Goal: Task Accomplishment & Management: Manage account settings

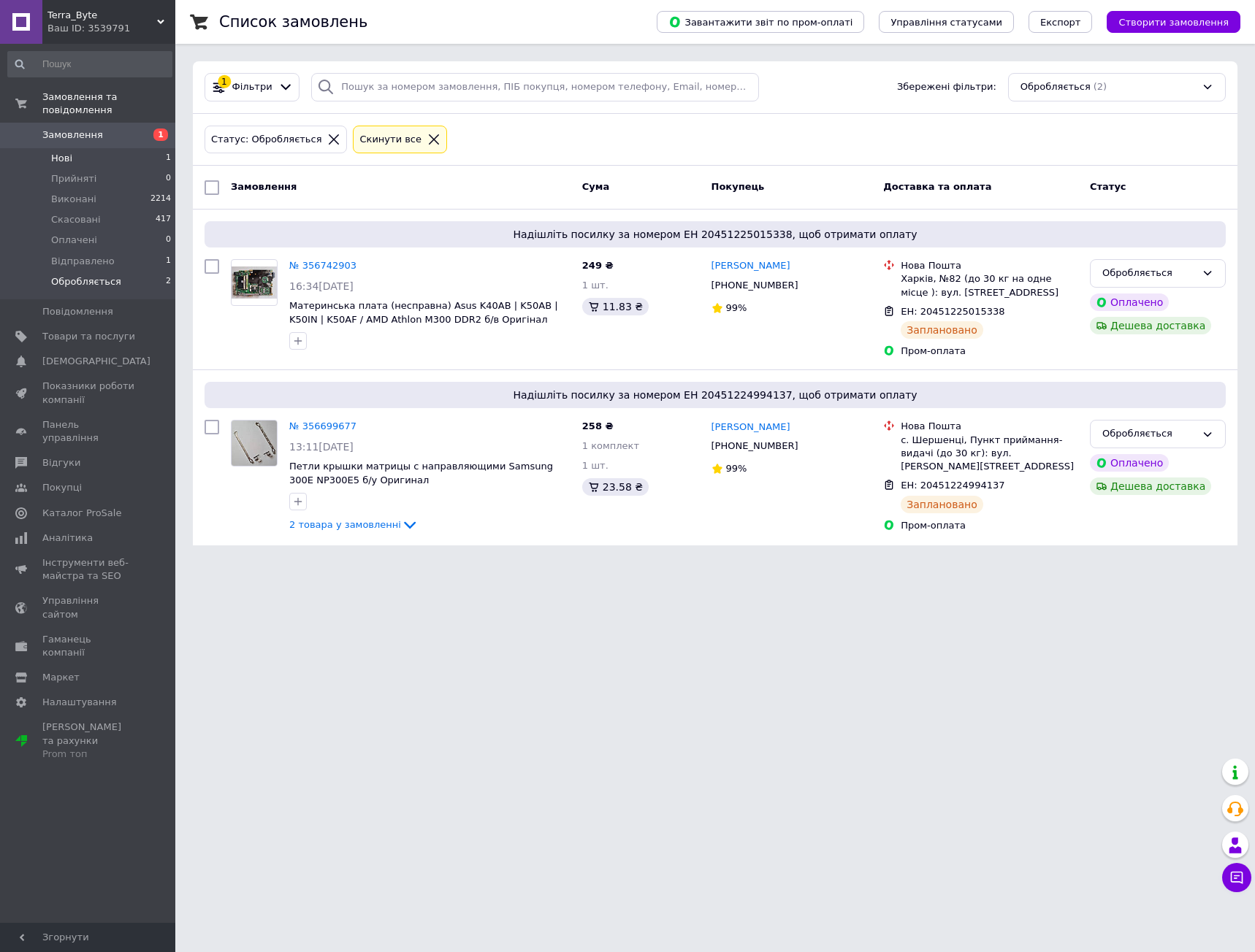
click at [65, 152] on span "Нові" at bounding box center [61, 158] width 21 height 13
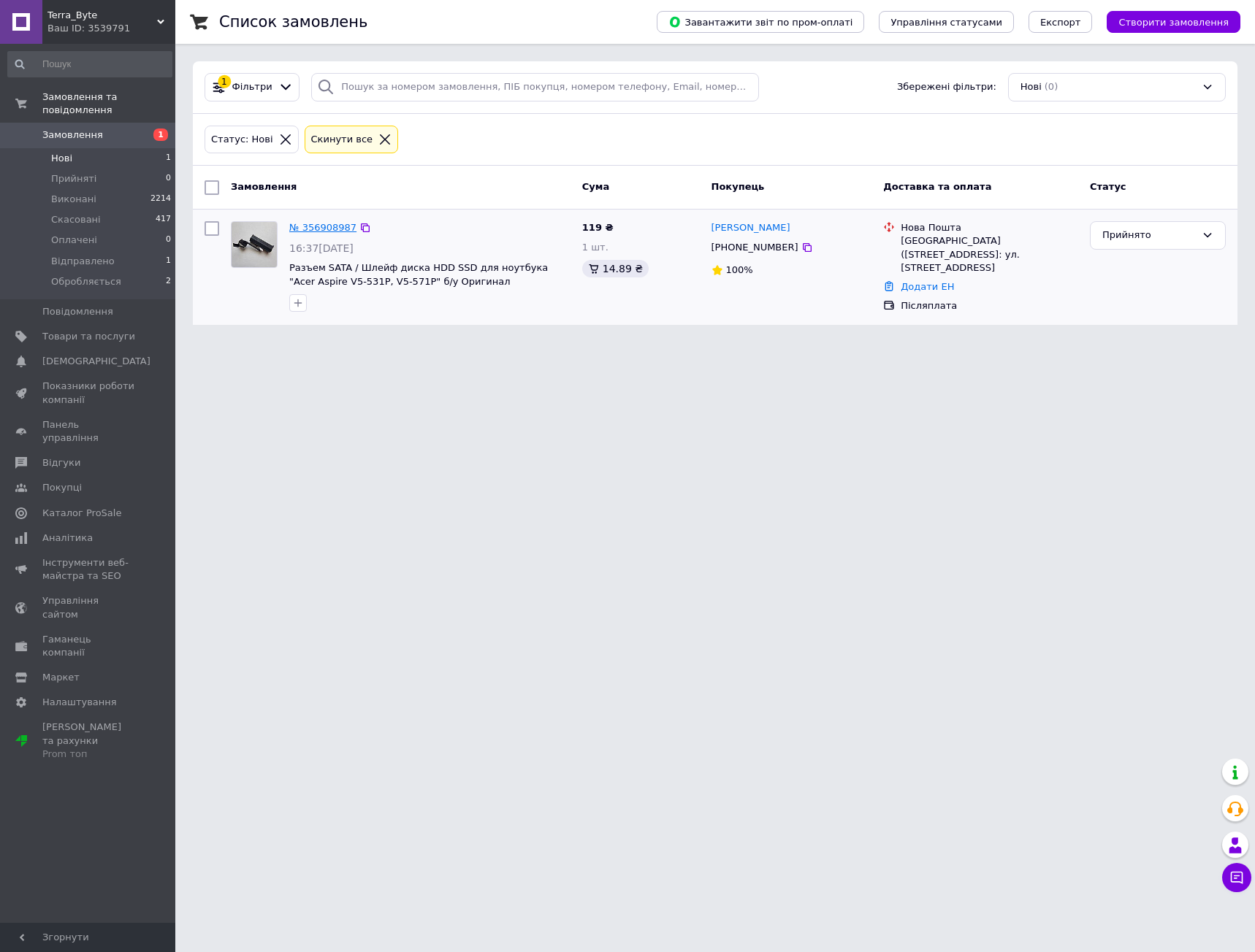
click at [314, 225] on link "№ 356908987" at bounding box center [323, 227] width 67 height 11
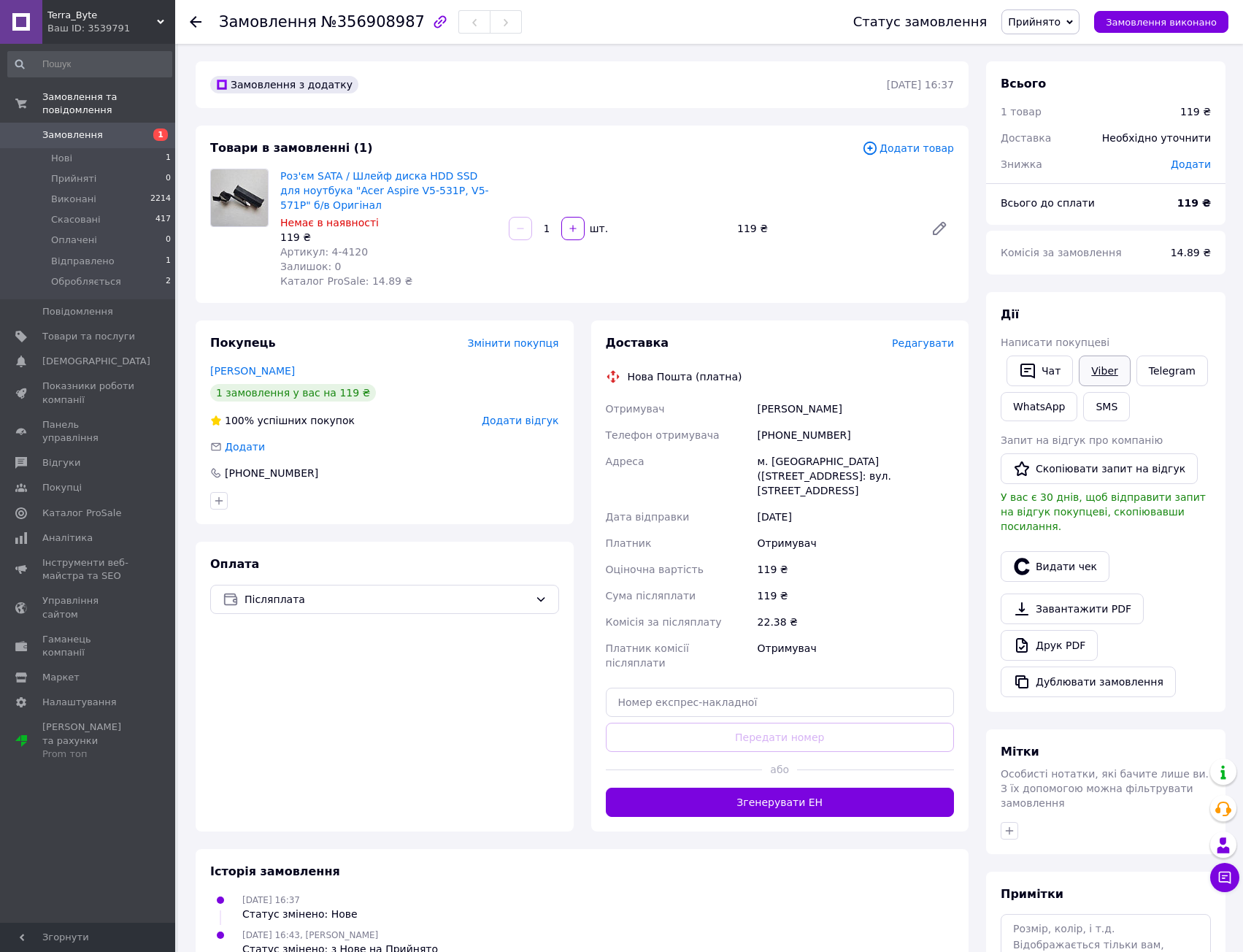
click at [1101, 370] on link "Viber" at bounding box center [1104, 370] width 51 height 31
drag, startPoint x: 305, startPoint y: 20, endPoint x: 400, endPoint y: 23, distance: 95.0
click at [400, 23] on h1 "Замовлення №356908987" at bounding box center [322, 22] width 206 height 17
copy span "№356908987"
drag, startPoint x: 314, startPoint y: 200, endPoint x: 280, endPoint y: 174, distance: 42.8
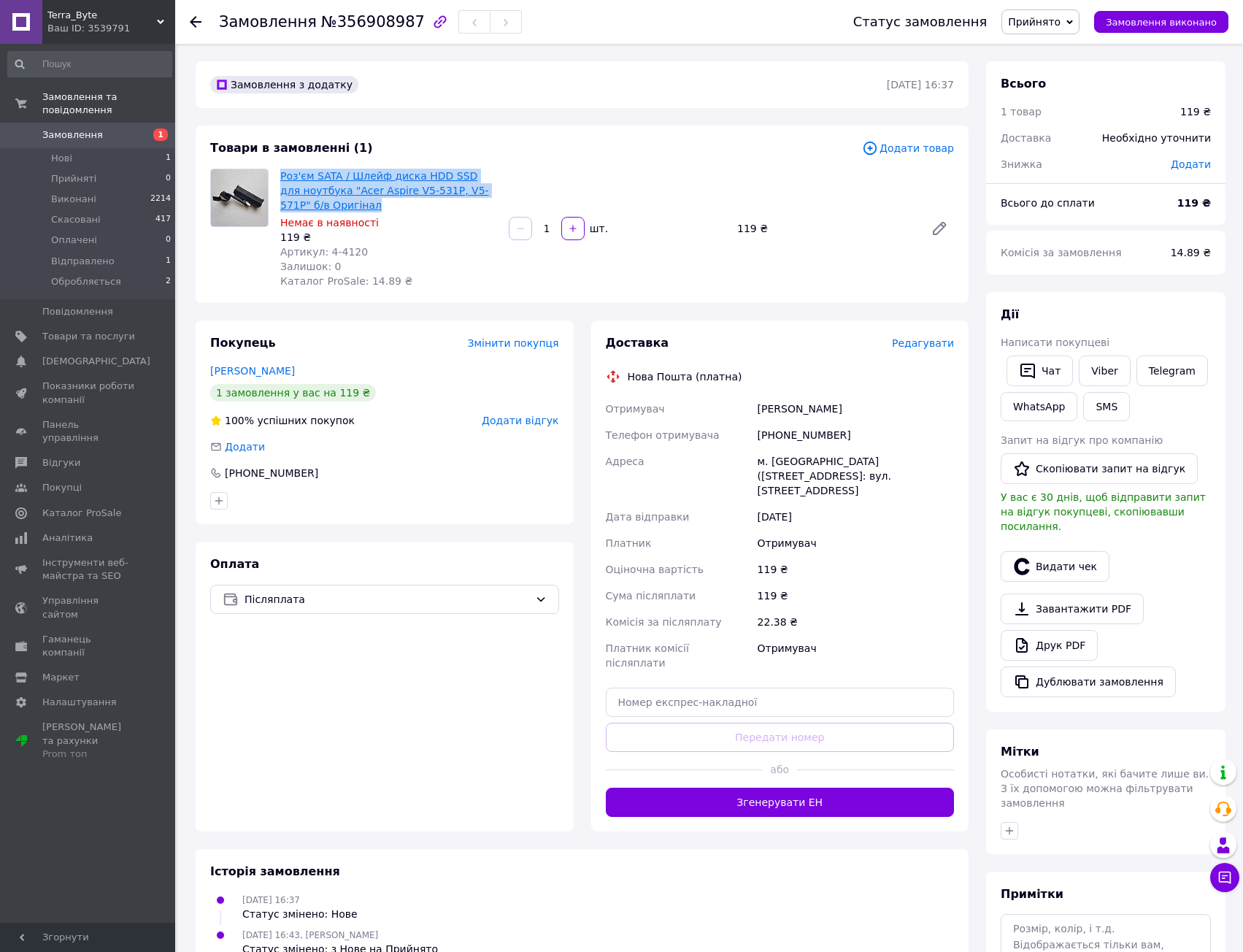
click at [280, 174] on span "Роз'єм SATA / Шлейф диска HDD SSD для ноутбука "Acer Aspire V5-531P, V5-571P" б…" at bounding box center [388, 190] width 216 height 44
copy link "Роз'єм SATA / Шлейф диска HDD SSD для ноутбука "Acer Aspire V5-531P, V5-571P" б…"
drag, startPoint x: 772, startPoint y: 459, endPoint x: 879, endPoint y: 469, distance: 107.5
click at [879, 469] on div "м. [GEOGRAPHIC_DATA] ([STREET_ADDRESS]: вул. [STREET_ADDRESS]" at bounding box center [856, 476] width 202 height 55
copy div "Полтава (Полтавська обл.), №29: вул. Охтирський Шлях, 18а"
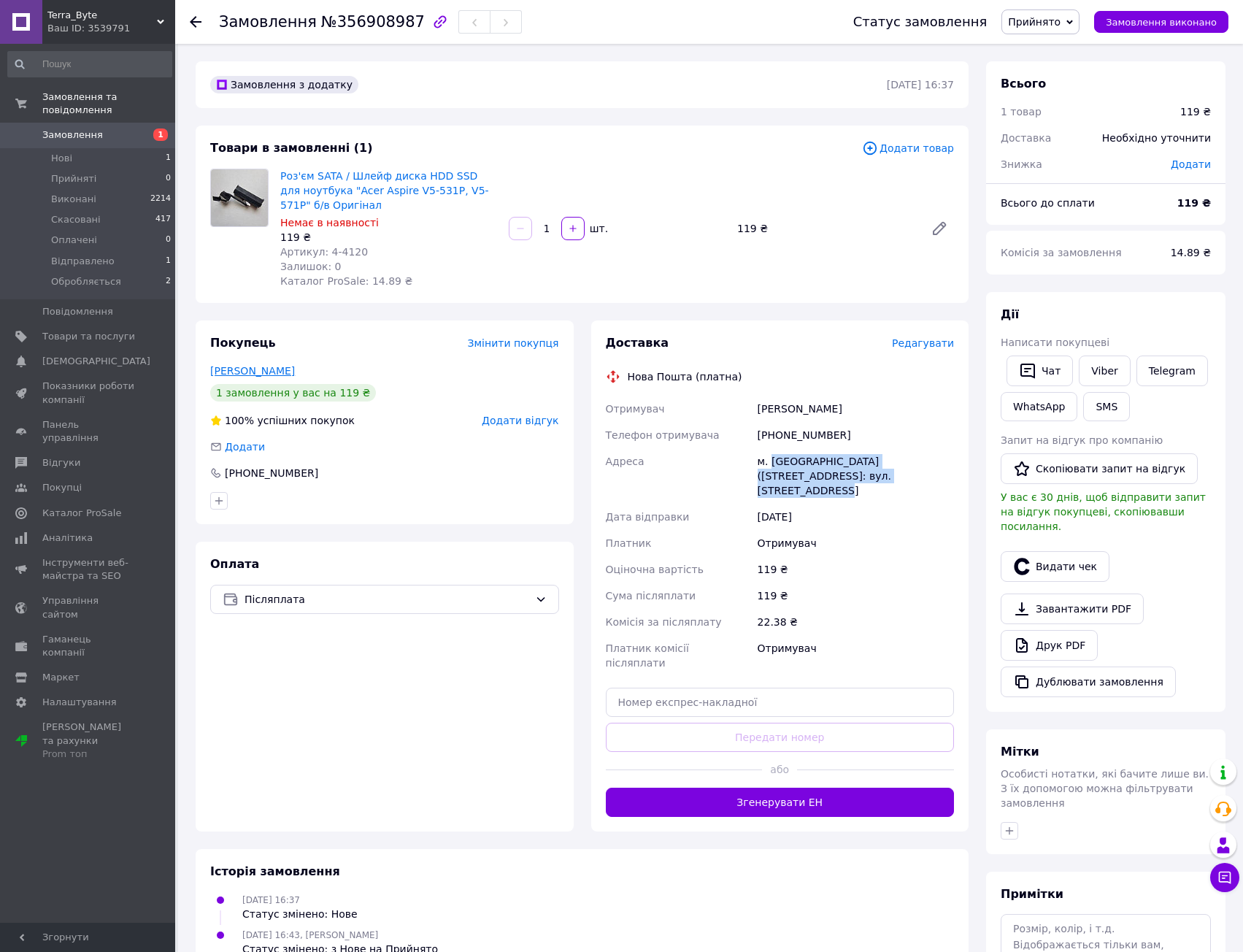
click at [261, 371] on link "[PERSON_NAME]" at bounding box center [252, 371] width 84 height 12
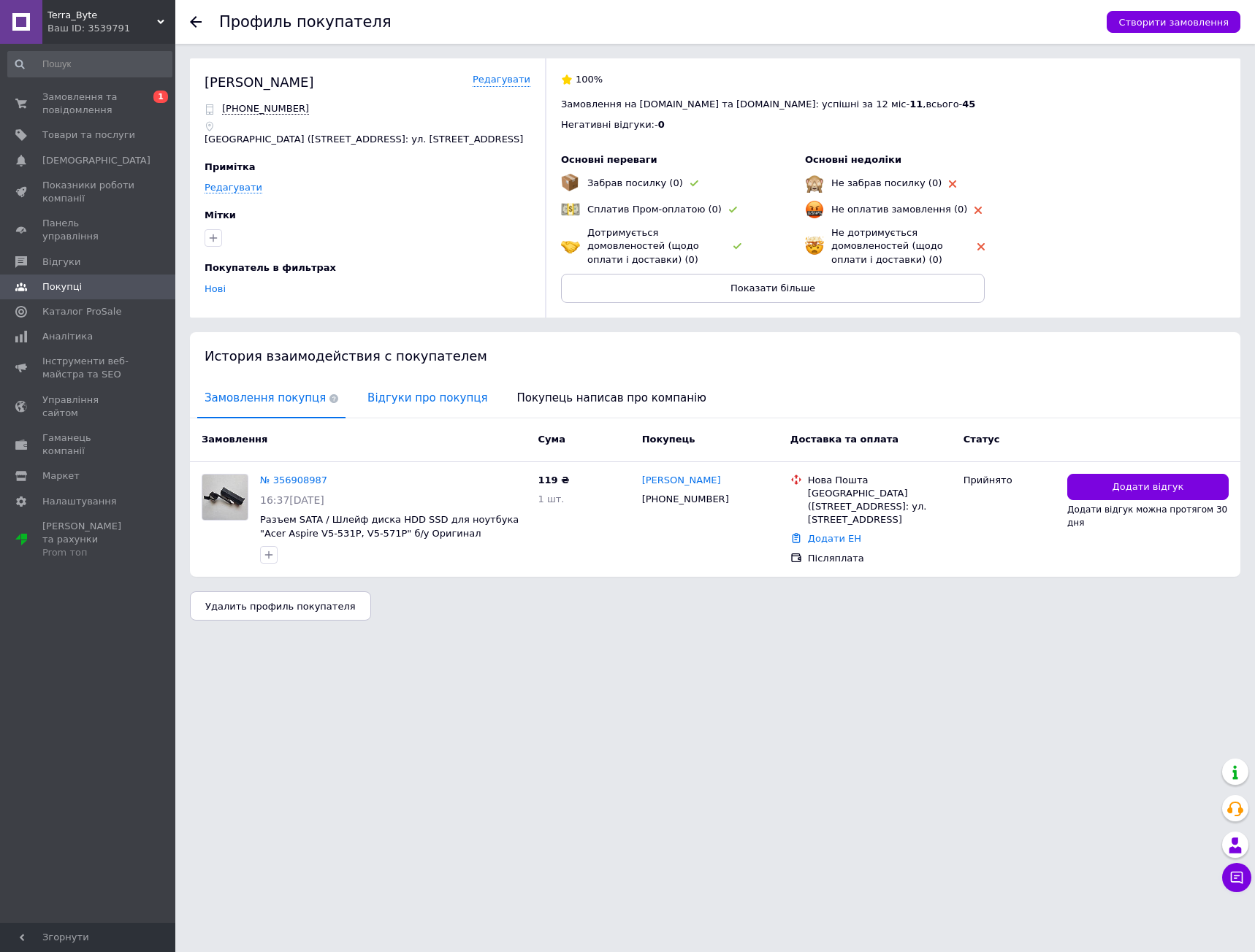
click at [378, 393] on span "Відгуки про покупця" at bounding box center [427, 398] width 134 height 37
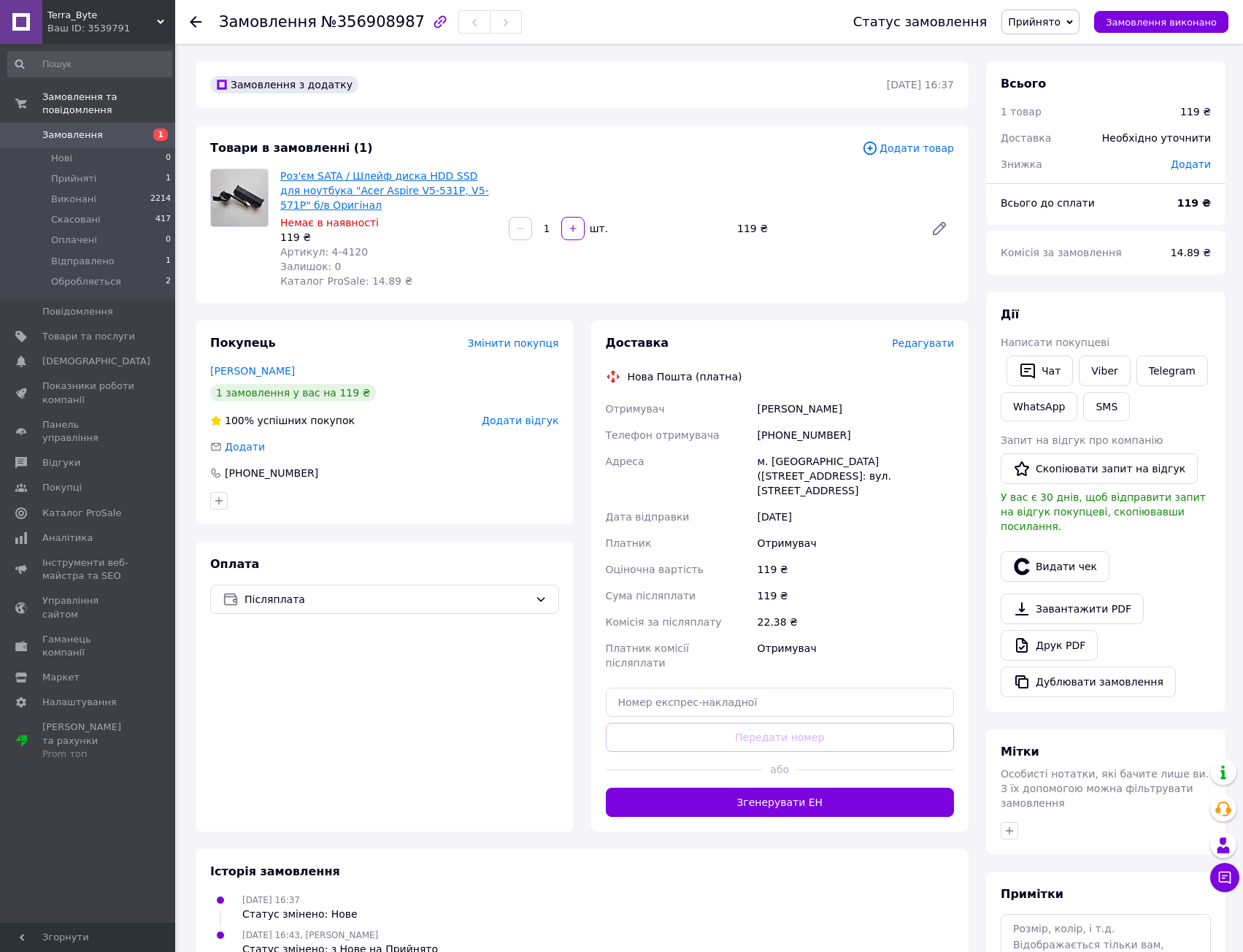
click at [316, 188] on link "Роз'єм SATA / Шлейф диска HDD SSD для ноутбука "Acer Aspire V5-531P, V5-571P" б…" at bounding box center [384, 190] width 209 height 41
click at [729, 688] on input "text" at bounding box center [780, 702] width 349 height 29
paste input "20451225292828"
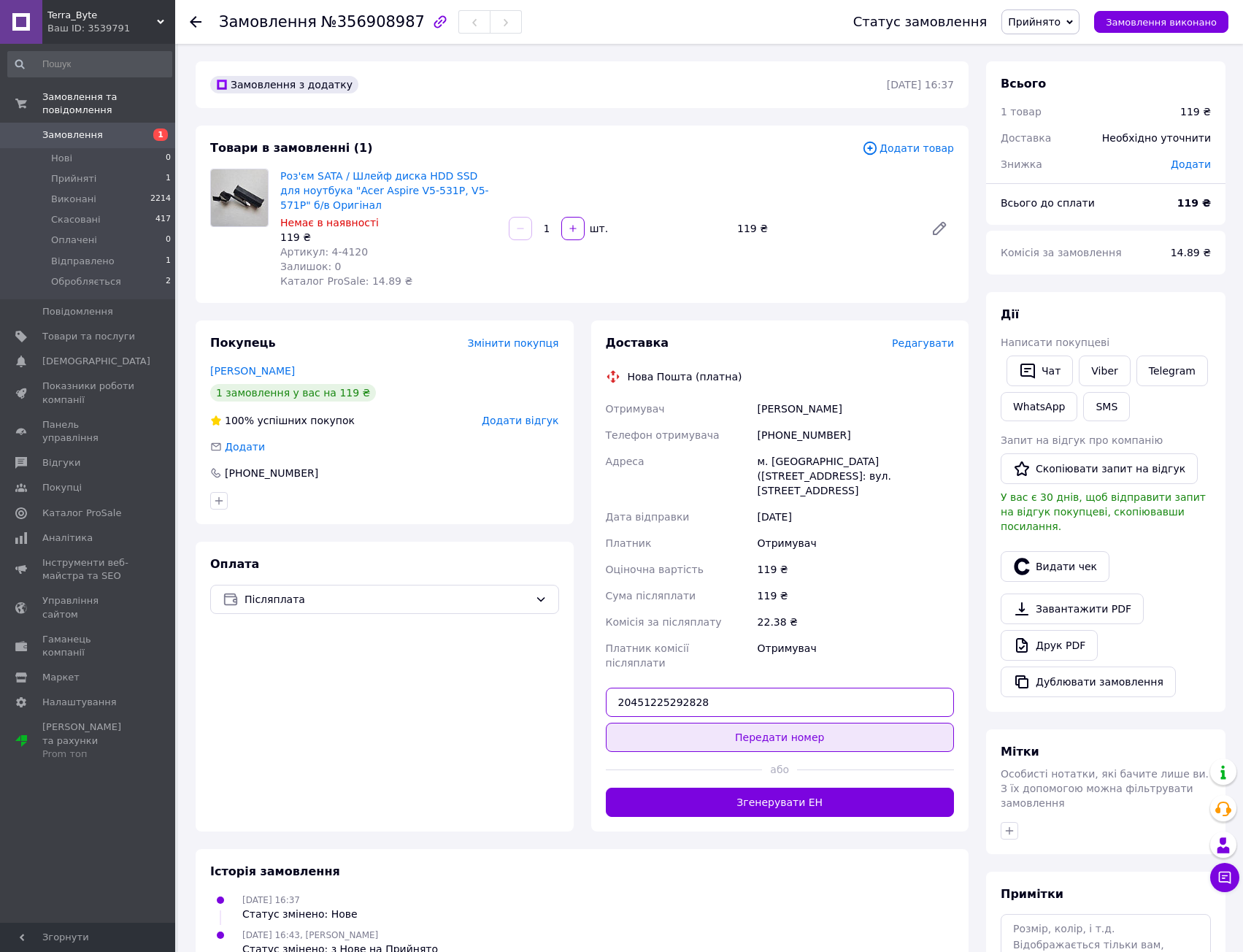
type input "20451225292828"
click at [804, 723] on button "Передати номер" at bounding box center [780, 737] width 349 height 29
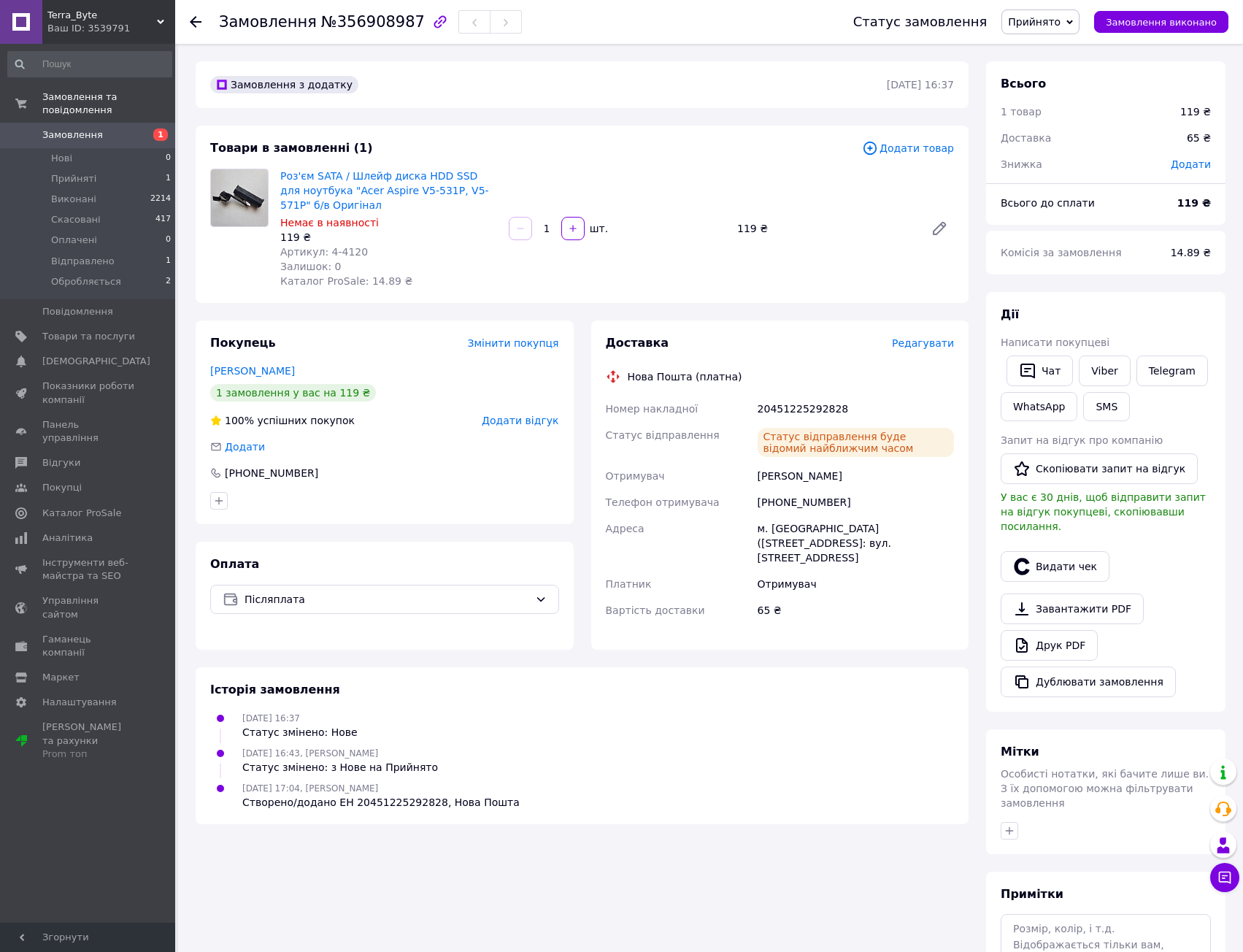
click at [1048, 21] on span "Прийнято" at bounding box center [1034, 22] width 52 height 12
click at [1056, 137] on li "Обробляється" at bounding box center [1044, 138] width 84 height 22
click at [81, 276] on span "Обробляється" at bounding box center [86, 282] width 70 height 13
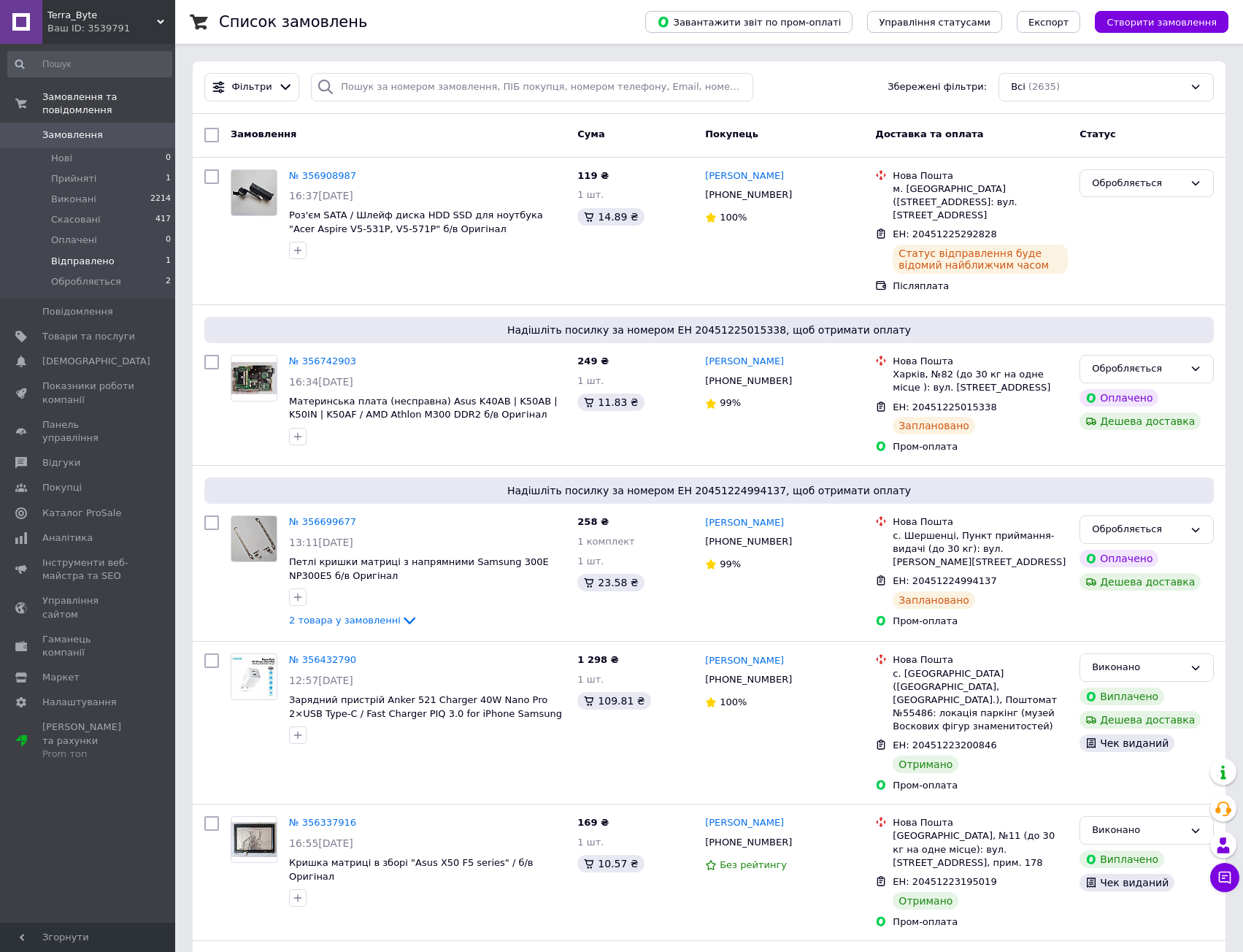
click at [76, 255] on span "Відправлено" at bounding box center [82, 261] width 63 height 13
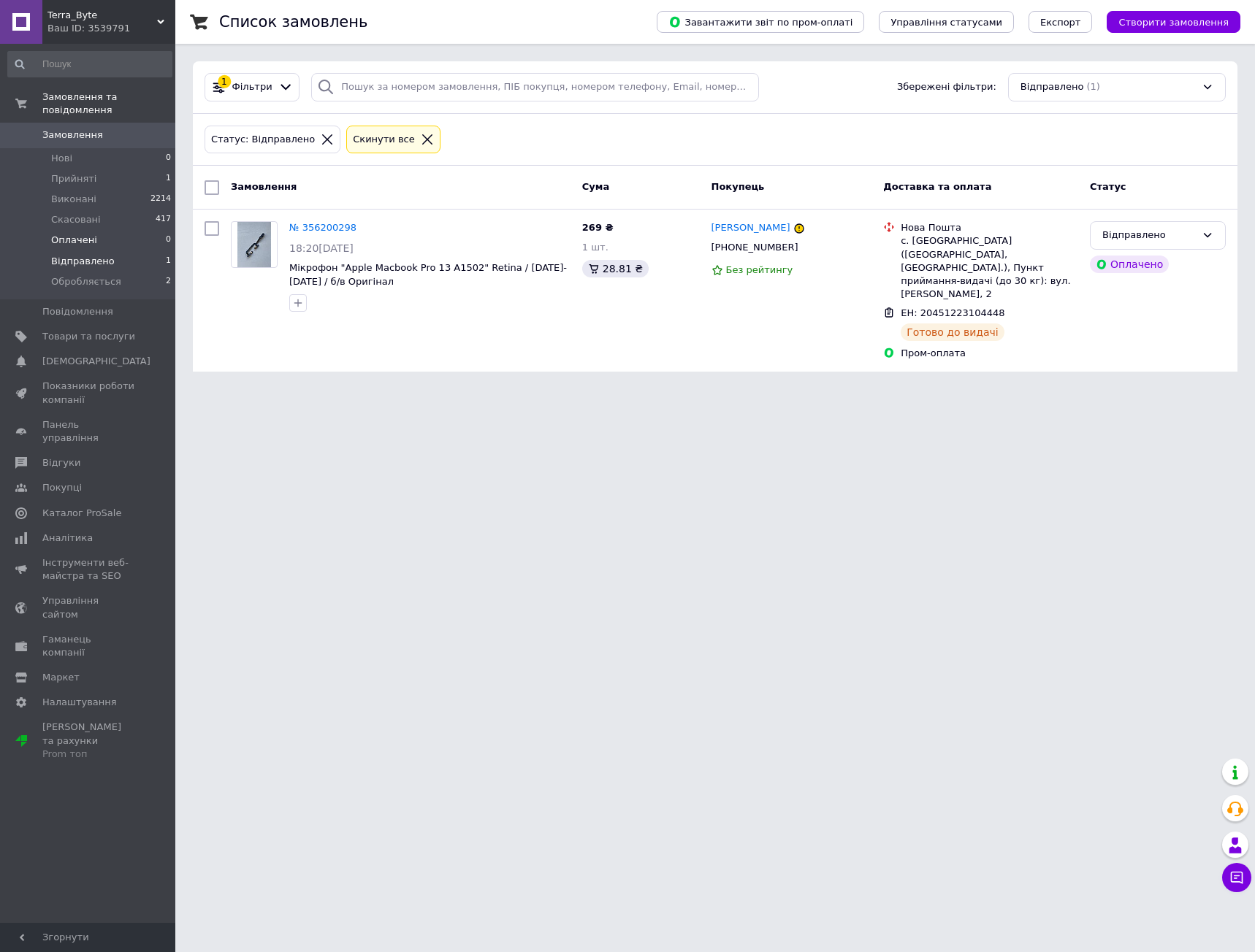
click at [69, 234] on span "Оплачені" at bounding box center [74, 240] width 46 height 13
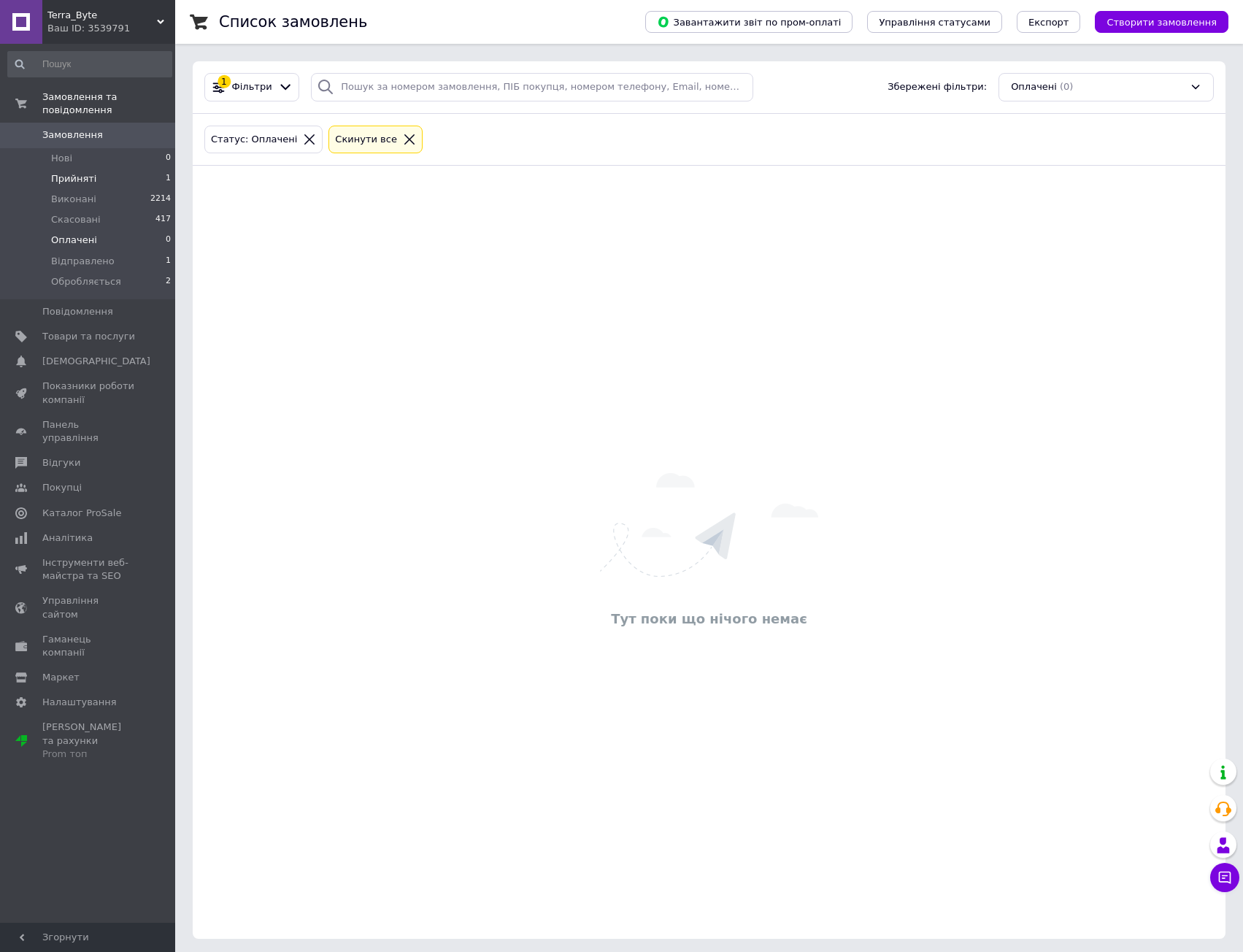
click at [69, 172] on span "Прийняті" at bounding box center [73, 179] width 46 height 13
